Goal: Complete application form: Complete application form

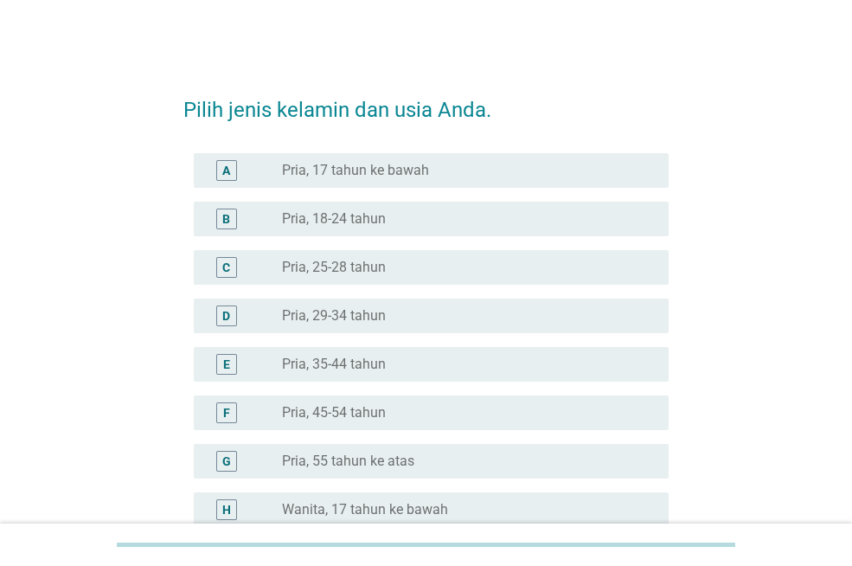
click at [428, 318] on div "radio_button_unchecked Pria, 29-34 tahun" at bounding box center [461, 315] width 359 height 17
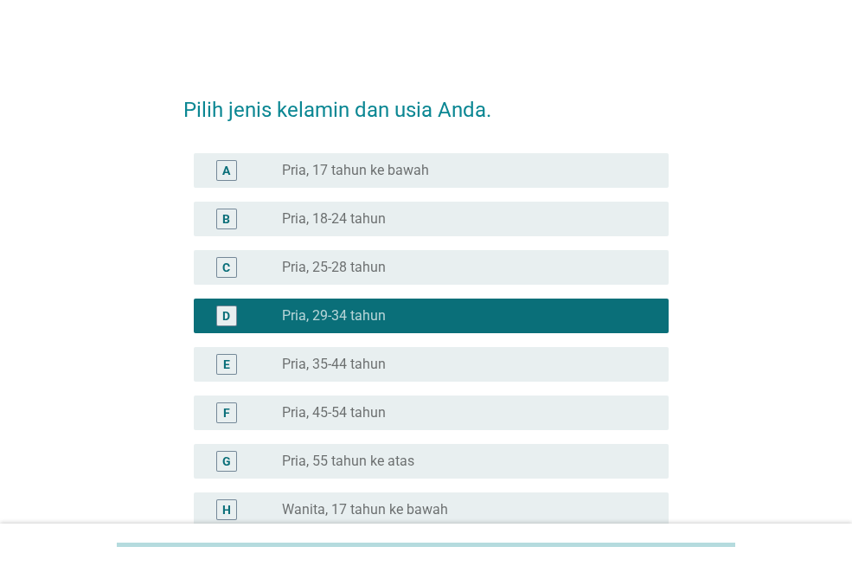
click at [428, 318] on div "radio_button_checked Pria, 29-34 tahun" at bounding box center [461, 315] width 359 height 17
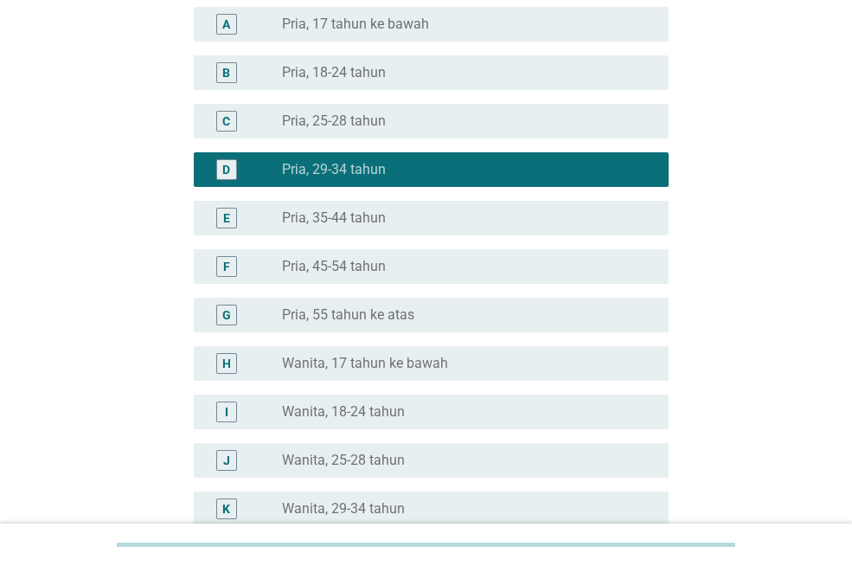
scroll to position [173, 0]
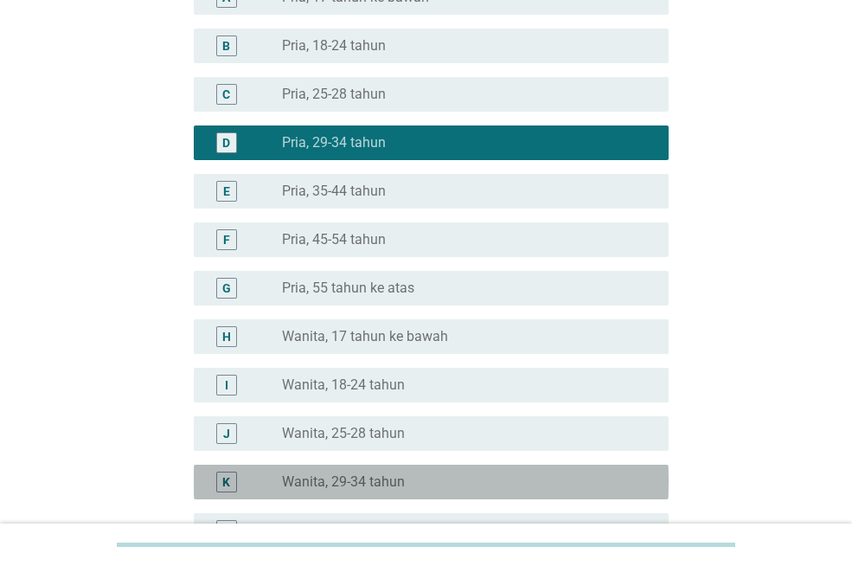
click at [399, 485] on label "Wanita, 29-34 tahun" at bounding box center [343, 481] width 123 height 17
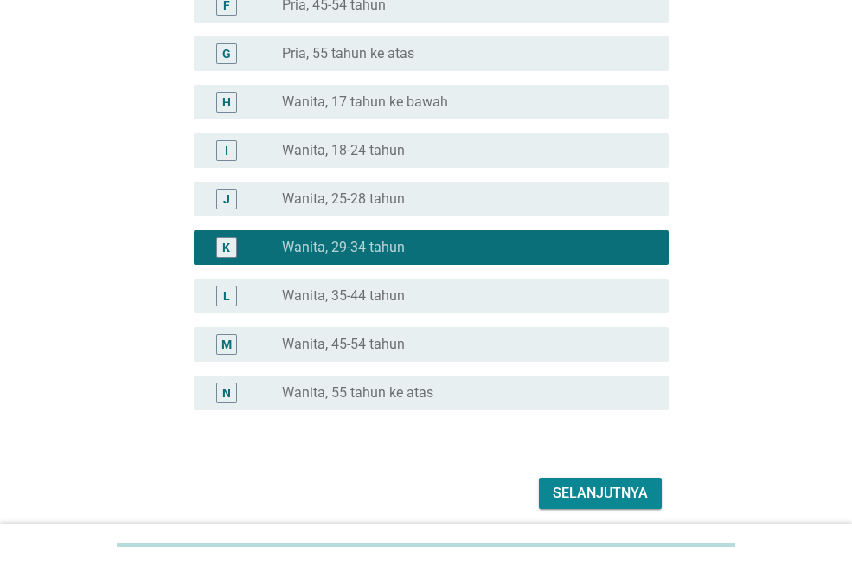
scroll to position [433, 0]
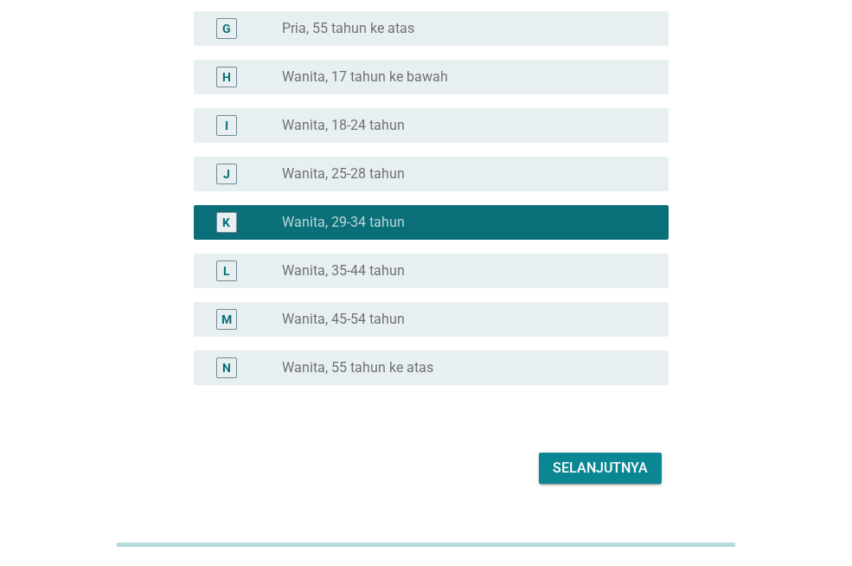
click at [592, 468] on div "Selanjutnya" at bounding box center [600, 468] width 95 height 21
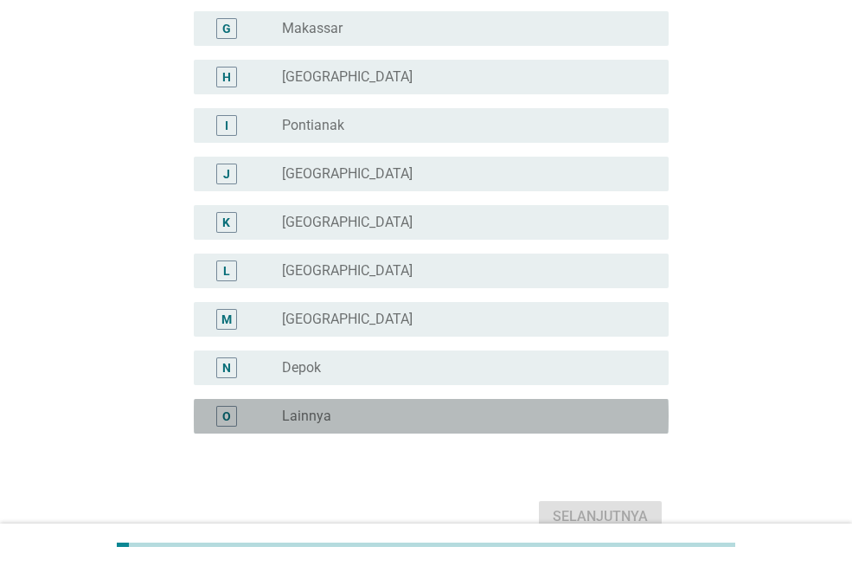
click at [469, 422] on div "radio_button_unchecked Lainnya" at bounding box center [461, 415] width 359 height 17
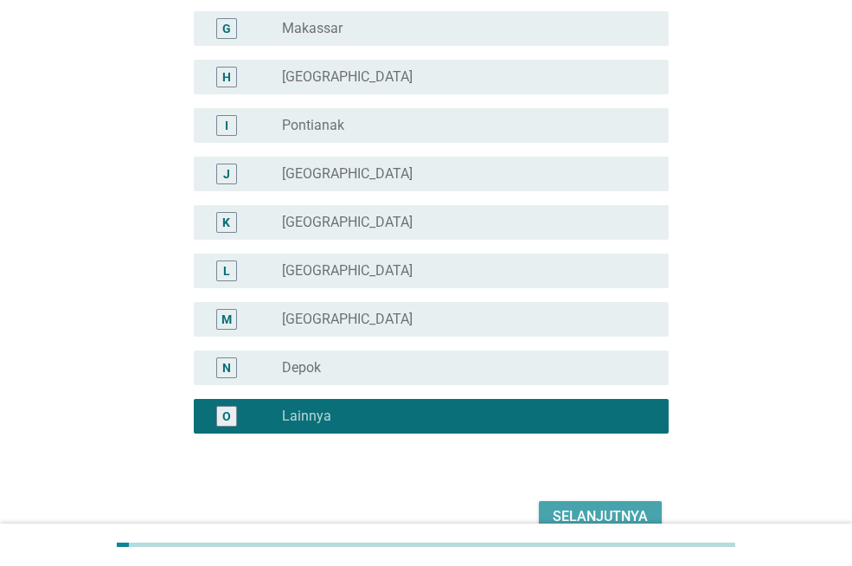
click at [602, 516] on div "Selanjutnya" at bounding box center [600, 516] width 95 height 21
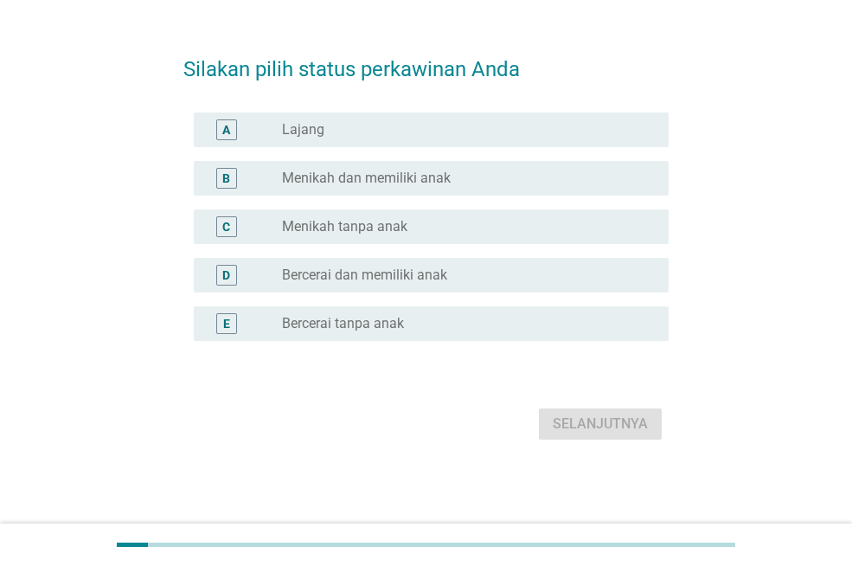
scroll to position [0, 0]
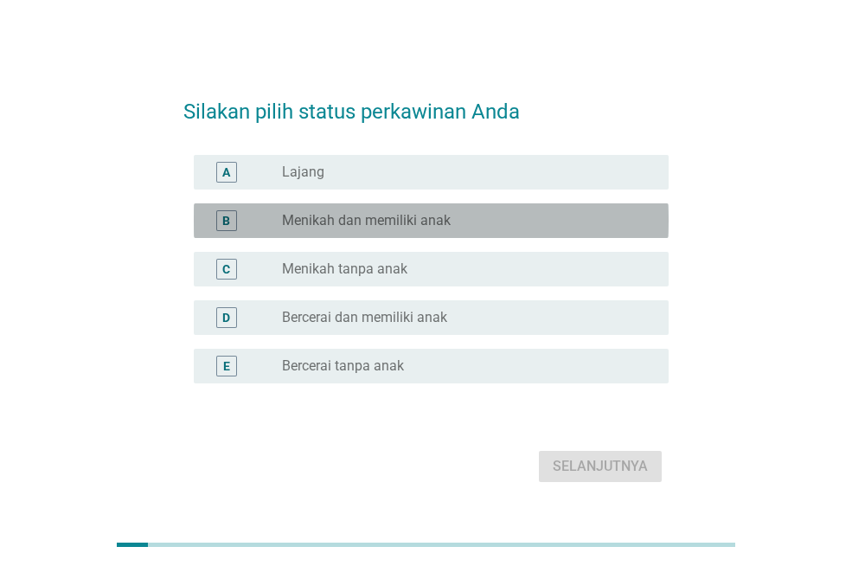
click at [461, 228] on div "radio_button_unchecked Menikah dan memiliki anak" at bounding box center [461, 220] width 359 height 17
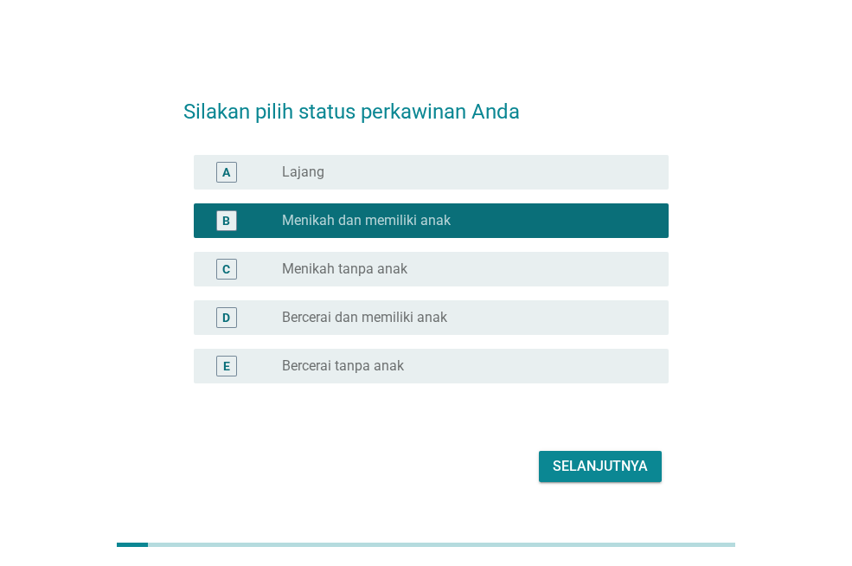
click at [587, 460] on div "Selanjutnya" at bounding box center [600, 466] width 95 height 21
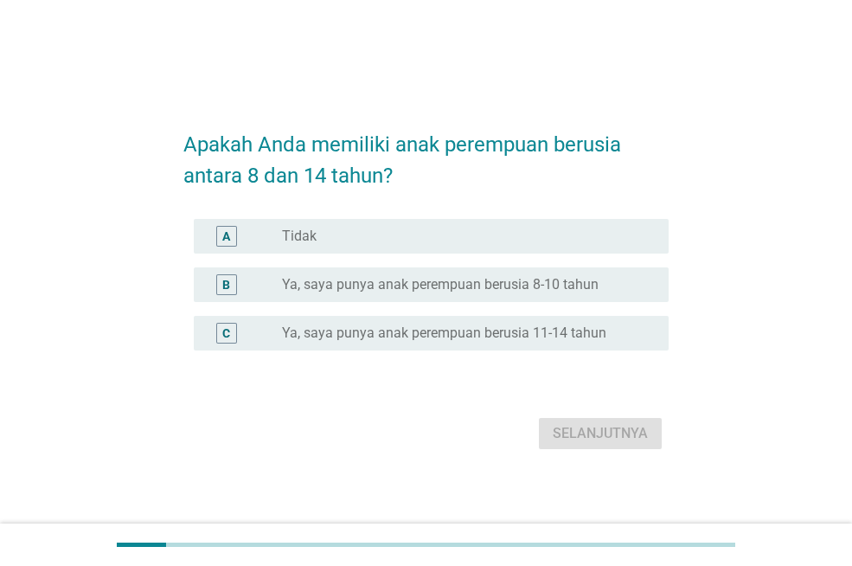
click at [441, 238] on div "radio_button_unchecked Tidak" at bounding box center [461, 236] width 359 height 17
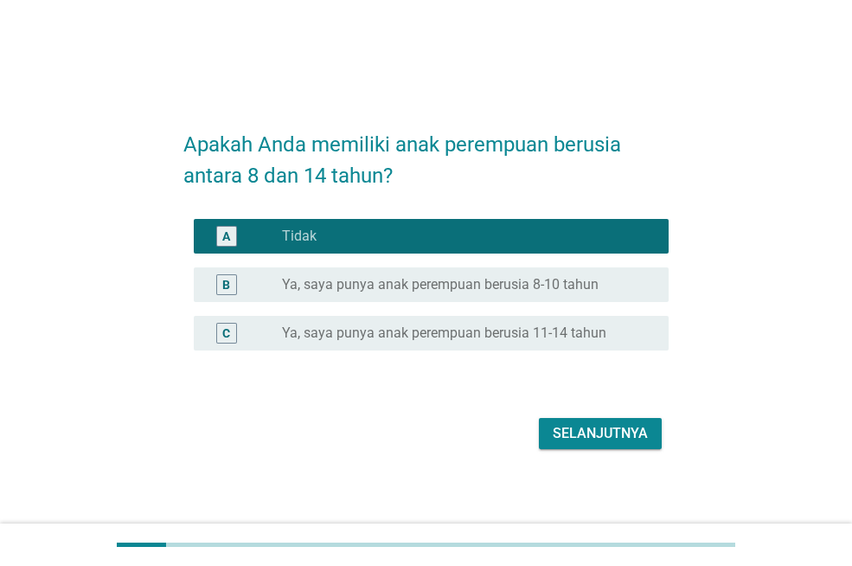
click at [573, 440] on div "Selanjutnya" at bounding box center [600, 433] width 95 height 21
